Goal: Task Accomplishment & Management: Manage account settings

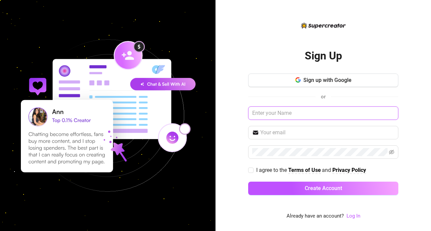
click at [303, 110] on input "text" at bounding box center [323, 113] width 150 height 13
click at [354, 216] on link "Log In" at bounding box center [353, 216] width 14 height 6
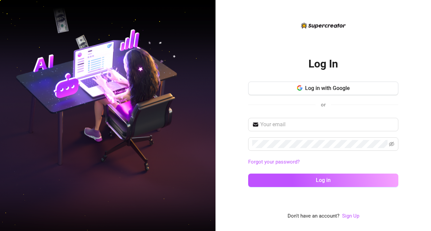
click at [302, 132] on div "Forgot your password? Log in" at bounding box center [323, 155] width 150 height 75
click at [302, 121] on input "text" at bounding box center [327, 125] width 134 height 8
type input "[EMAIL_ADDRESS][DOMAIN_NAME]"
click at [296, 151] on span at bounding box center [323, 144] width 150 height 13
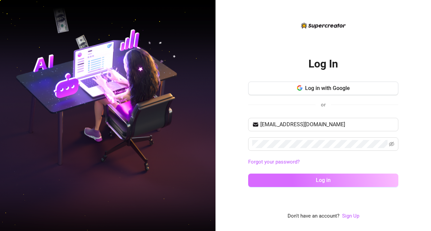
click at [305, 181] on button "Log in" at bounding box center [323, 180] width 150 height 13
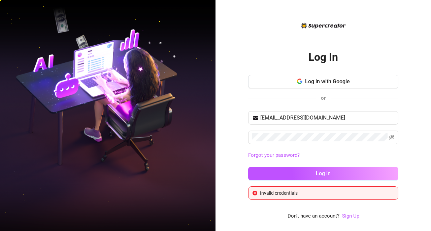
click at [303, 148] on div "[EMAIL_ADDRESS][DOMAIN_NAME] Forgot your password? Log in" at bounding box center [323, 148] width 150 height 75
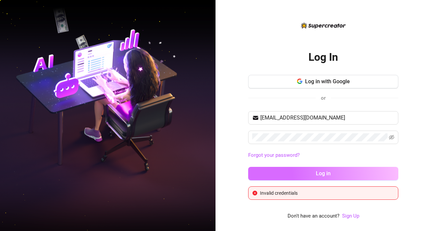
click at [304, 174] on button "Log in" at bounding box center [323, 173] width 150 height 13
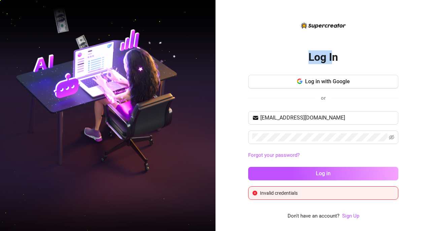
drag, startPoint x: 331, startPoint y: 58, endPoint x: 330, endPoint y: 27, distance: 31.0
click at [324, 28] on div "Log In Log in with Google or [EMAIL_ADDRESS][DOMAIN_NAME] Forgot your password?…" at bounding box center [323, 121] width 150 height 199
